Goal: Ask a question

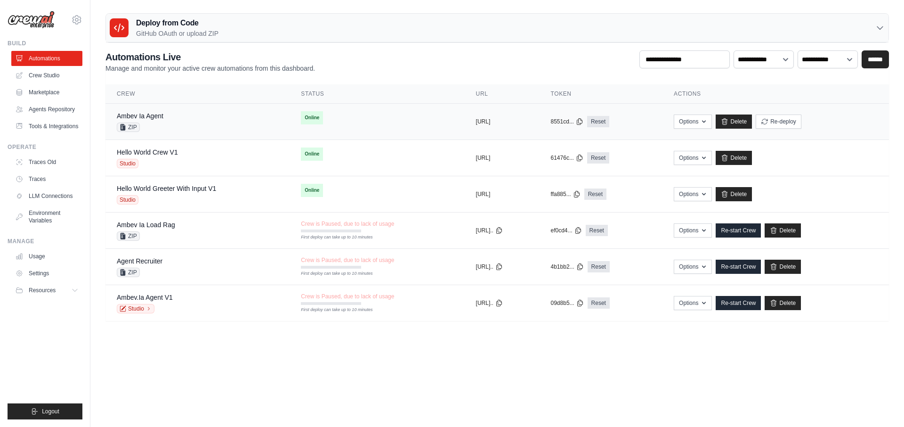
click at [179, 128] on div "Ambev Ia Agent ZIP" at bounding box center [198, 121] width 162 height 21
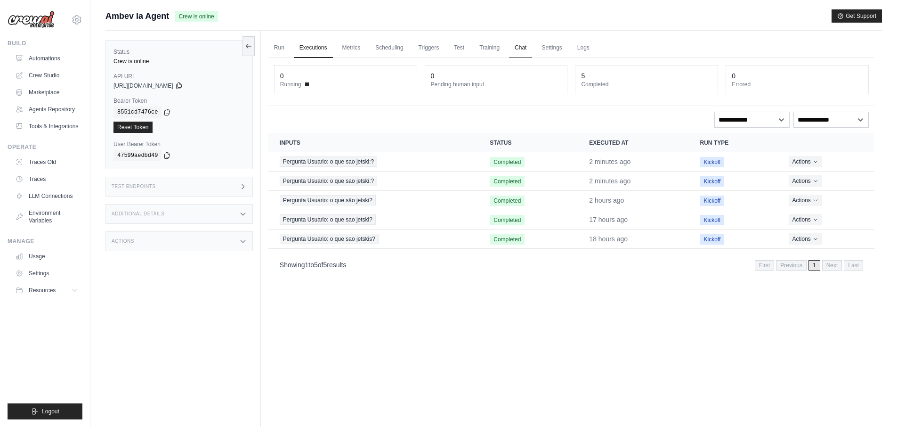
click at [522, 45] on link "Chat" at bounding box center [520, 48] width 23 height 20
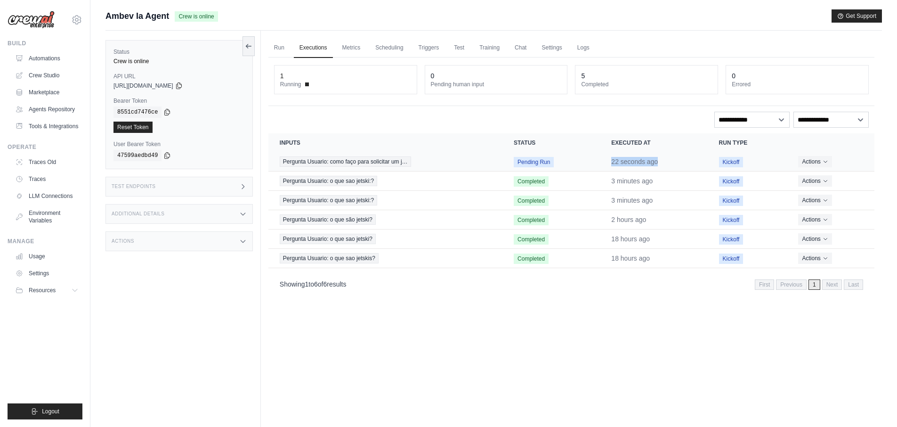
drag, startPoint x: 612, startPoint y: 163, endPoint x: 662, endPoint y: 162, distance: 49.9
click at [662, 162] on td "22 seconds ago" at bounding box center [653, 161] width 107 height 19
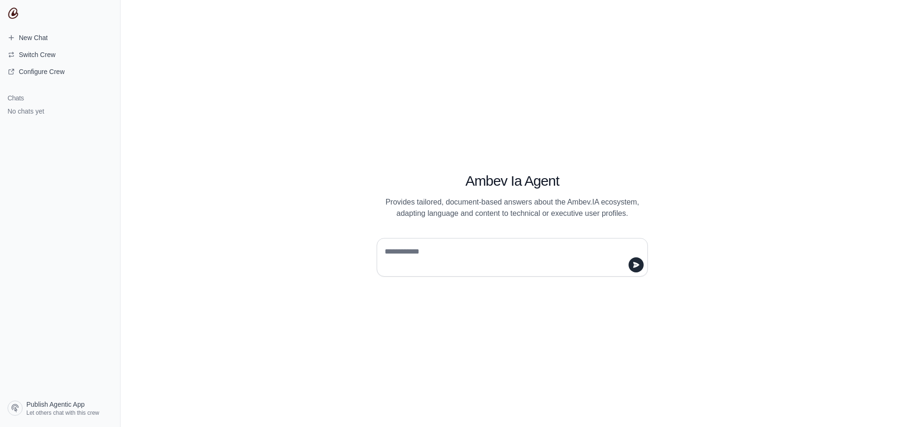
click at [459, 256] on textarea at bounding box center [509, 257] width 253 height 26
type textarea "*"
type textarea "**********"
click at [638, 263] on icon "submit" at bounding box center [637, 264] width 6 height 6
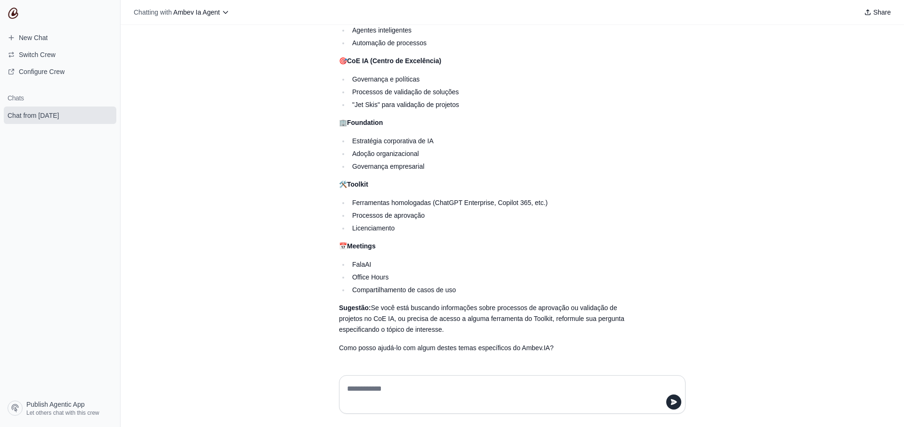
scroll to position [154, 0]
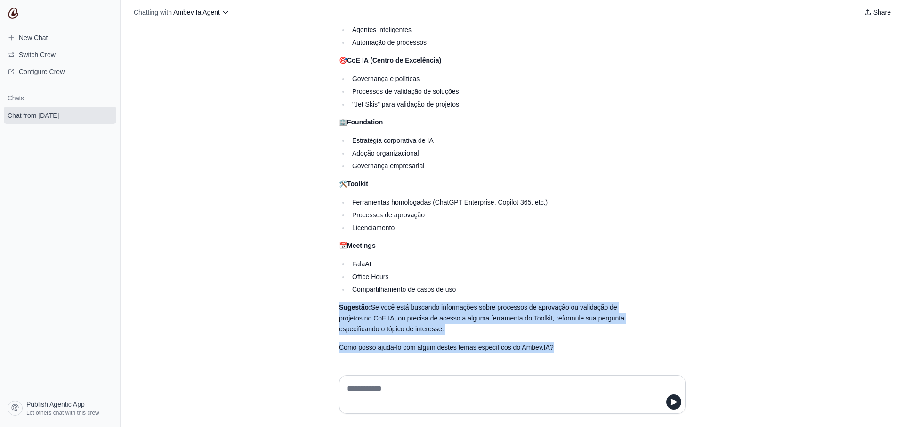
drag, startPoint x: 553, startPoint y: 348, endPoint x: 335, endPoint y: 298, distance: 224.2
click at [339, 298] on div "Olá! Não encontrei informações específicas sobre solicitação de jetsky na docum…" at bounding box center [489, 141] width 301 height 423
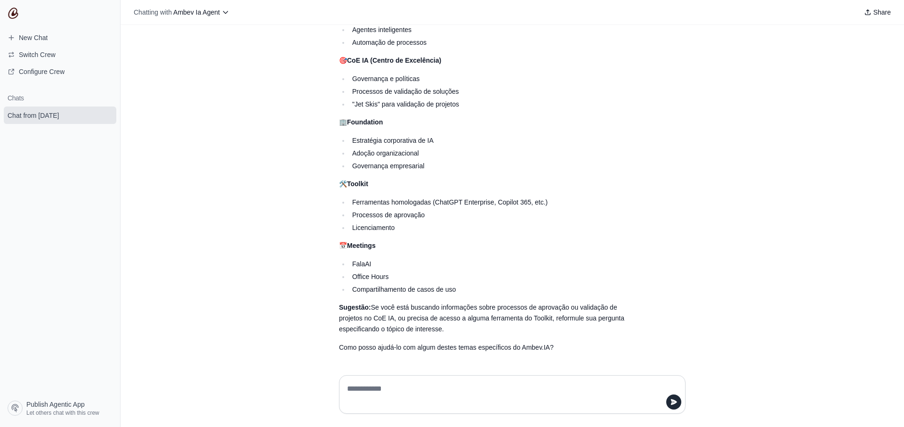
click at [379, 271] on li "Office Hours" at bounding box center [495, 276] width 291 height 11
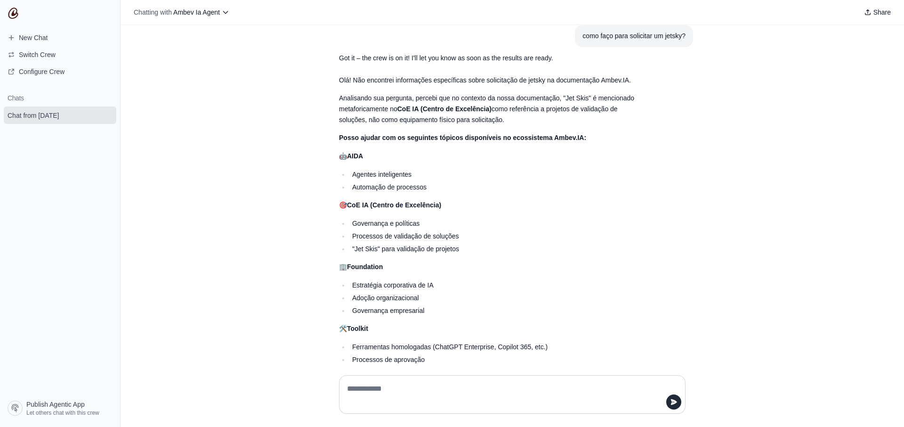
scroll to position [0, 0]
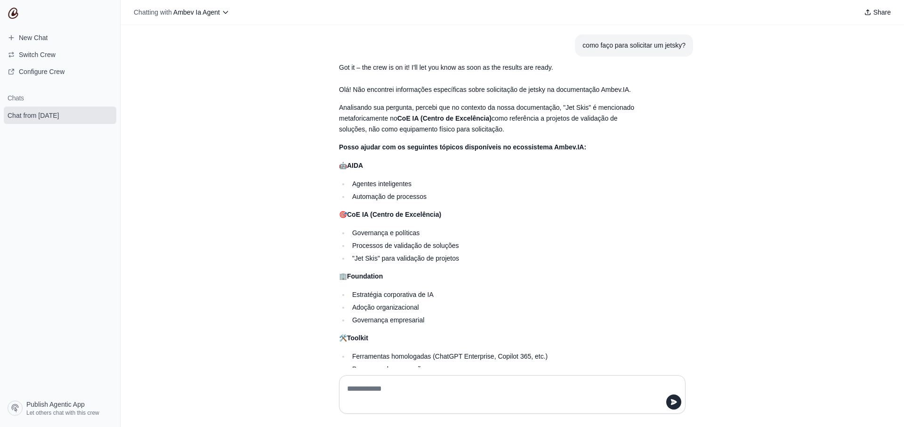
click at [339, 85] on p "Olá! Não encontrei informações específicas sobre solicitação de jetsky na docum…" at bounding box center [489, 89] width 301 height 11
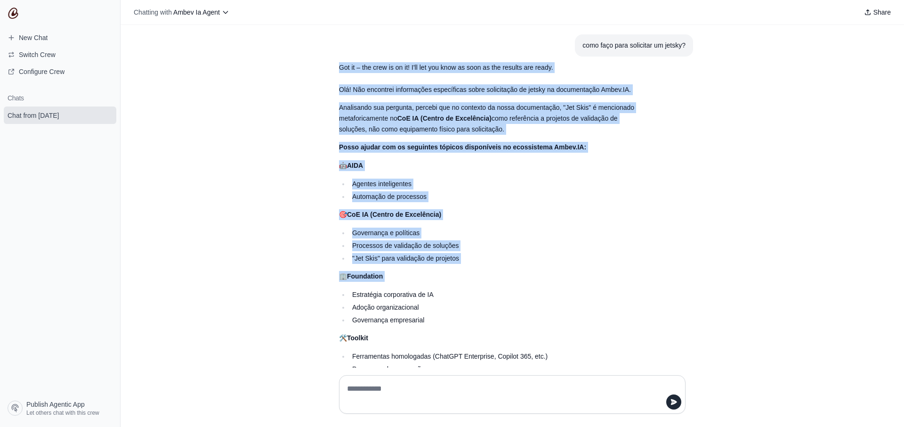
drag, startPoint x: 331, startPoint y: 67, endPoint x: 454, endPoint y: 287, distance: 251.8
click at [454, 287] on div "como faço para solicitar um jetsky? Got it – the crew is on it! I'll let you kn…" at bounding box center [513, 273] width 362 height 478
click at [735, 255] on div "como faço para solicitar um jetsky? Got it – the crew is on it! I'll let you kn…" at bounding box center [513, 196] width 784 height 342
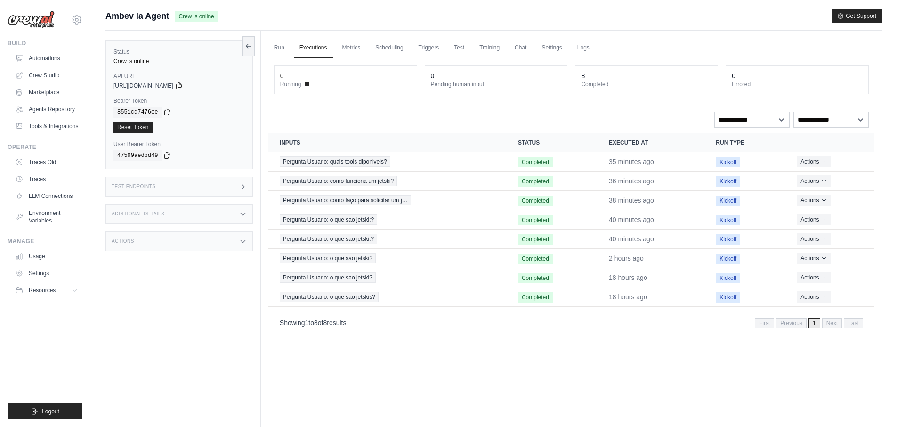
click at [48, 58] on link "Automations" at bounding box center [46, 58] width 71 height 15
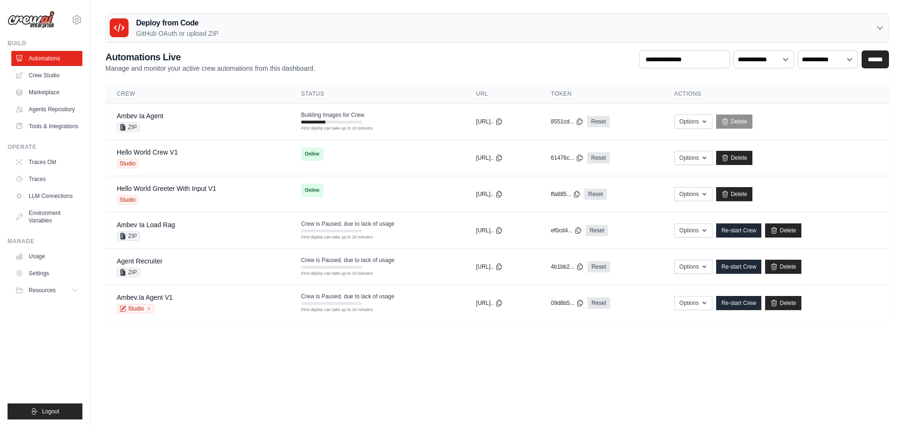
click at [387, 362] on body "ellyson.cesar@ambevtech.com.br Ambev - SAZ ABI - GenAI Bootcamp" at bounding box center [452, 213] width 904 height 427
click at [45, 74] on link "Crew Studio" at bounding box center [47, 75] width 71 height 15
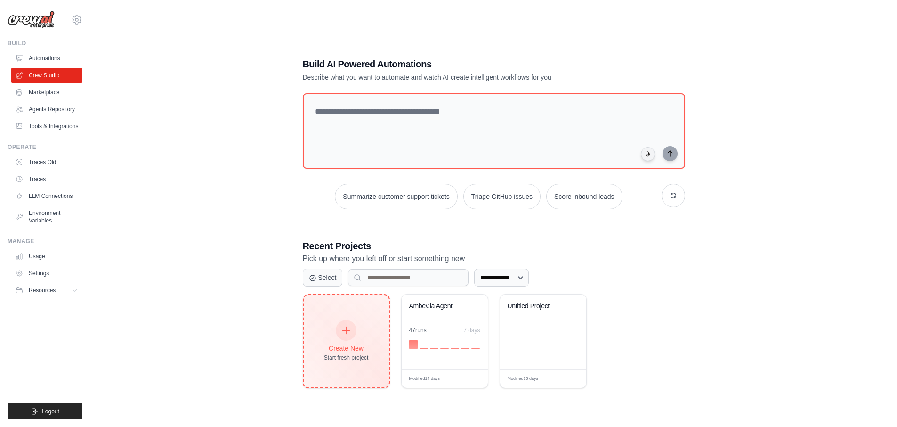
click at [343, 339] on div at bounding box center [346, 330] width 21 height 21
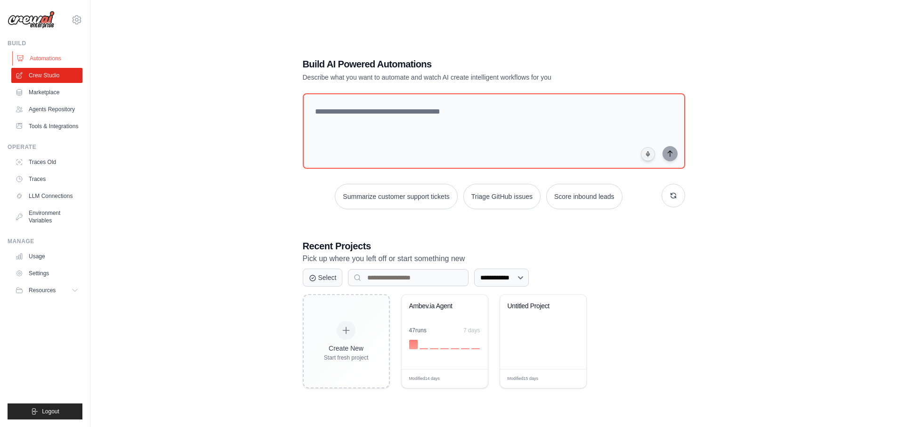
click at [49, 55] on link "Automations" at bounding box center [47, 58] width 71 height 15
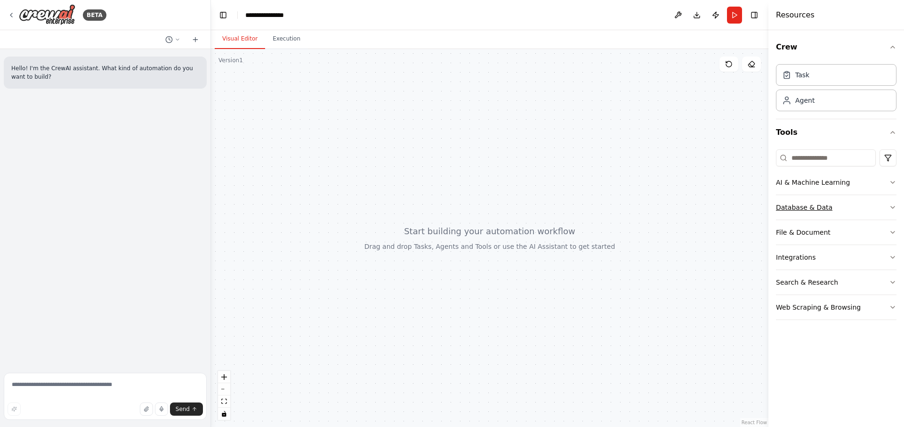
click at [881, 207] on button "Database & Data" at bounding box center [836, 207] width 121 height 24
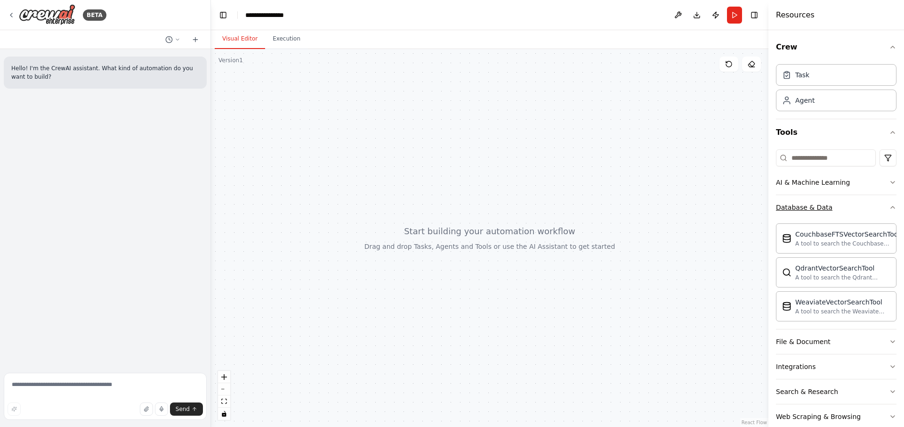
click at [851, 205] on button "Database & Data" at bounding box center [836, 207] width 121 height 24
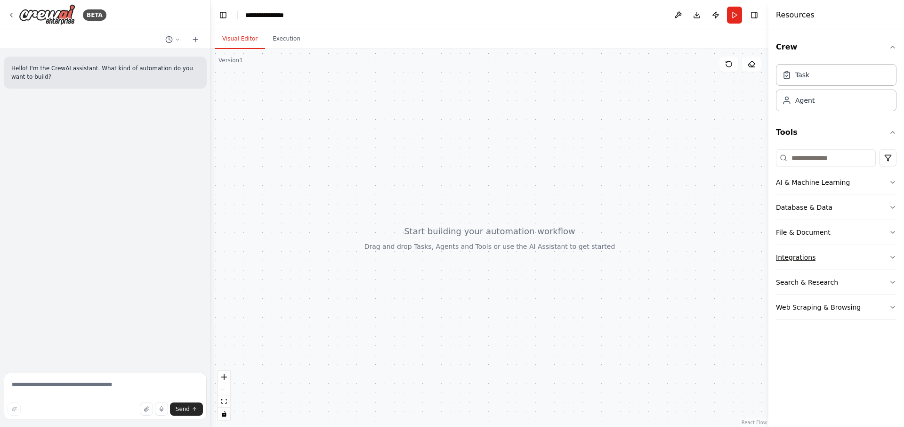
click at [846, 257] on button "Integrations" at bounding box center [836, 257] width 121 height 24
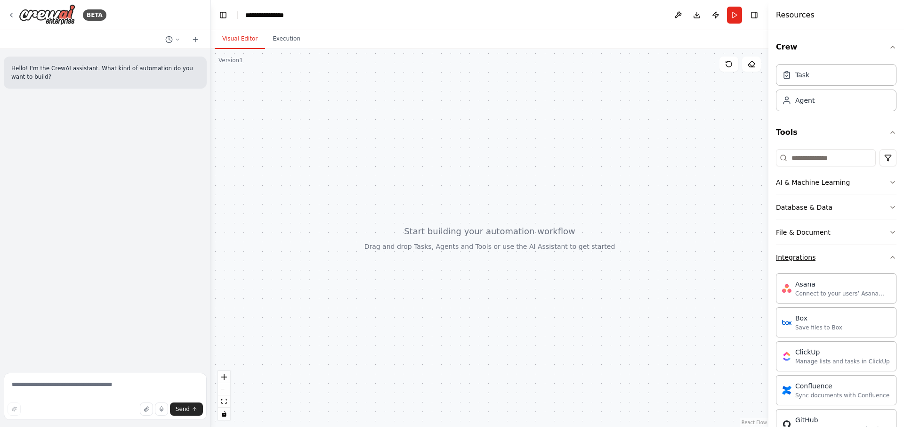
click at [846, 257] on button "Integrations" at bounding box center [836, 257] width 121 height 24
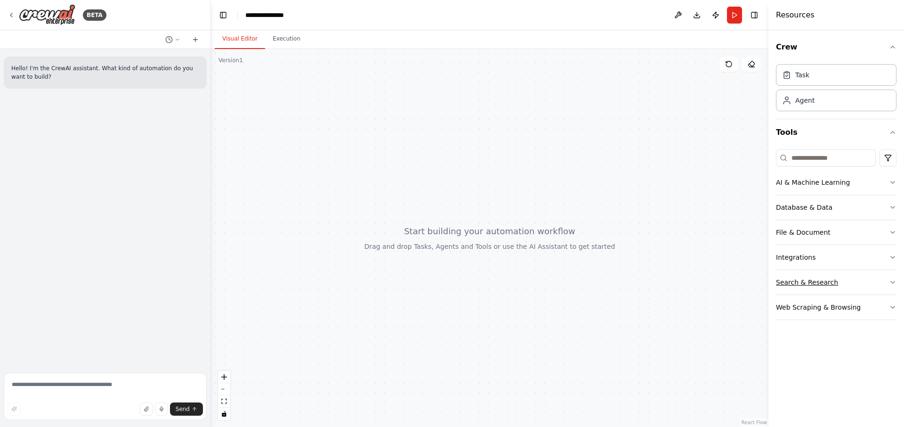
click at [841, 283] on button "Search & Research" at bounding box center [836, 282] width 121 height 24
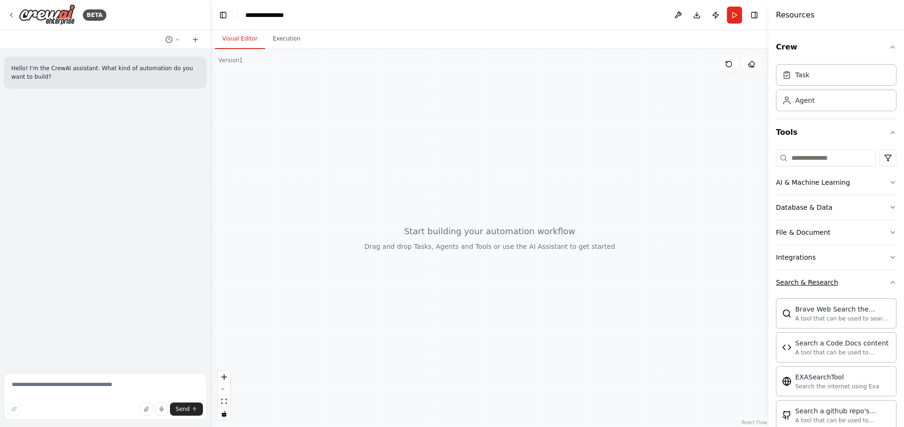
click at [854, 278] on button "Search & Research" at bounding box center [836, 282] width 121 height 24
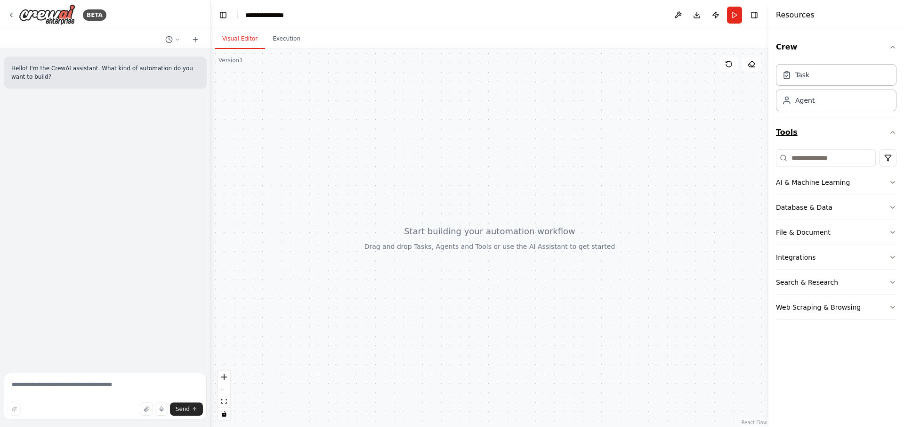
click at [817, 128] on button "Tools" at bounding box center [836, 132] width 121 height 26
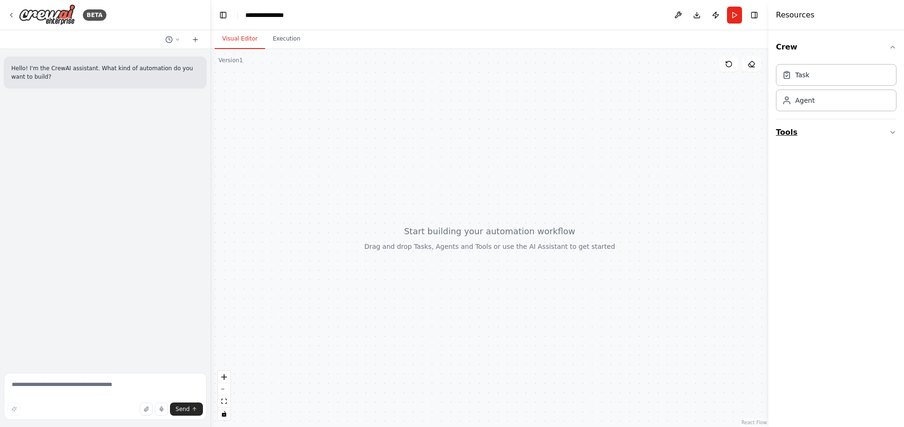
click at [826, 134] on button "Tools" at bounding box center [836, 132] width 121 height 26
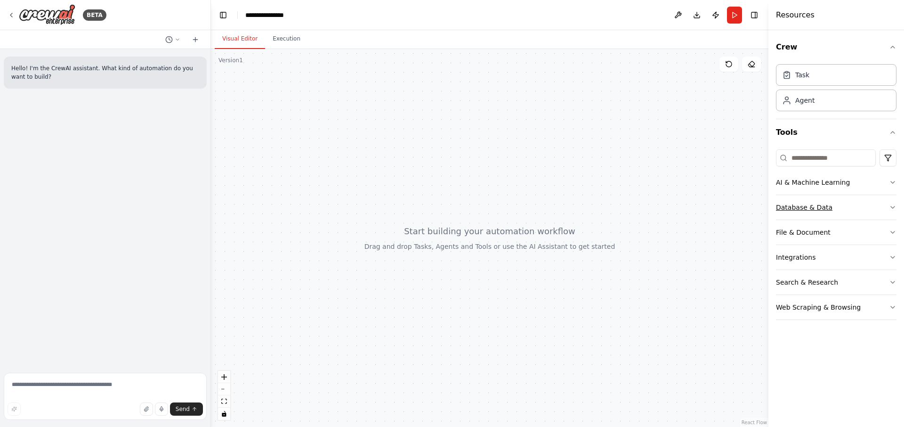
click at [801, 206] on div "Database & Data" at bounding box center [804, 207] width 57 height 9
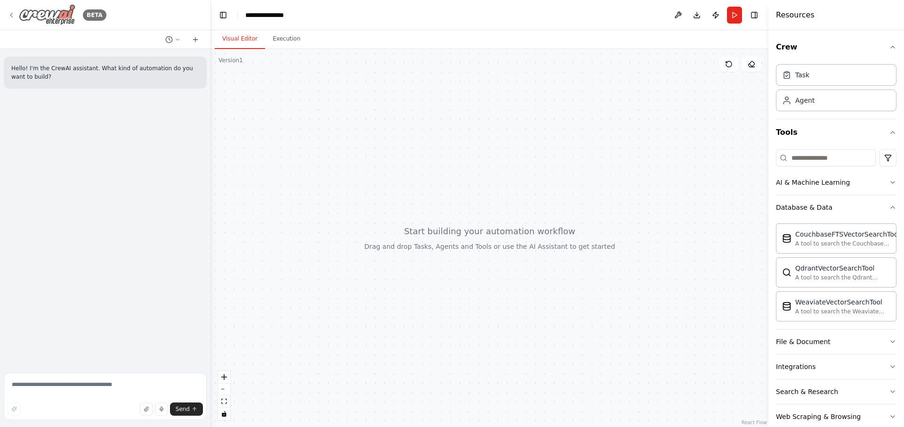
click at [8, 15] on icon at bounding box center [12, 15] width 8 height 8
